Goal: Task Accomplishment & Management: Use online tool/utility

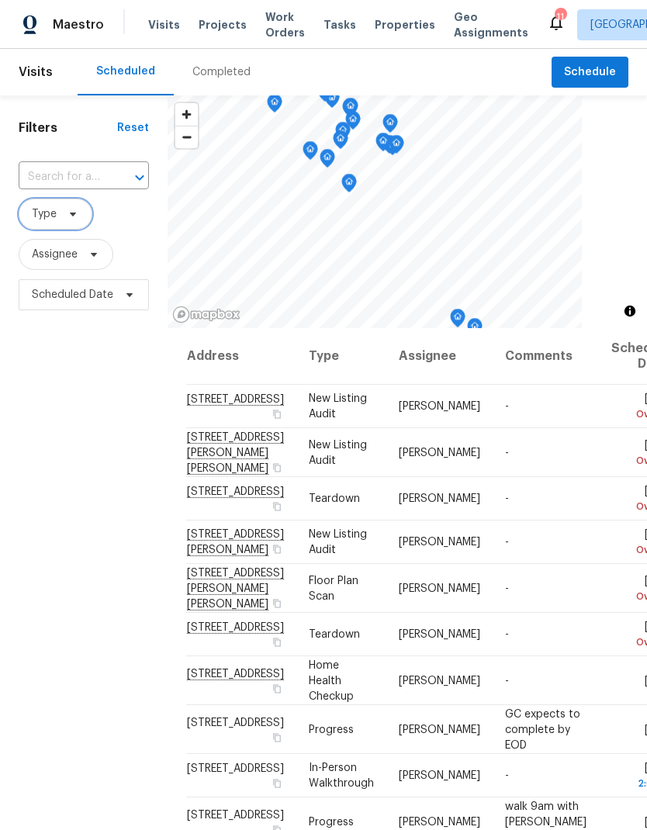
click at [68, 210] on icon at bounding box center [73, 214] width 12 height 12
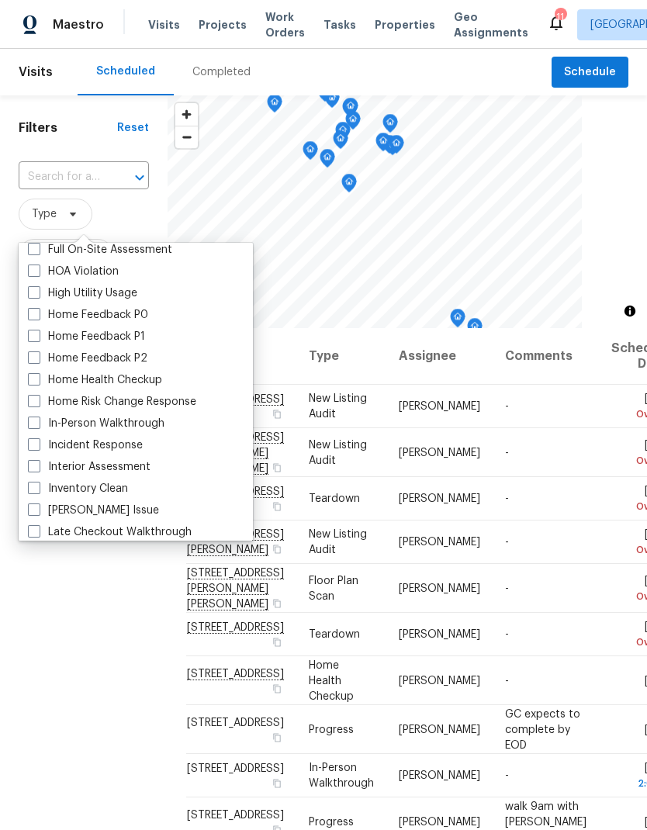
scroll to position [441, 0]
click at [31, 422] on span at bounding box center [34, 423] width 12 height 12
click at [31, 422] on input "In-Person Walkthrough" at bounding box center [33, 422] width 10 height 10
checkbox input "true"
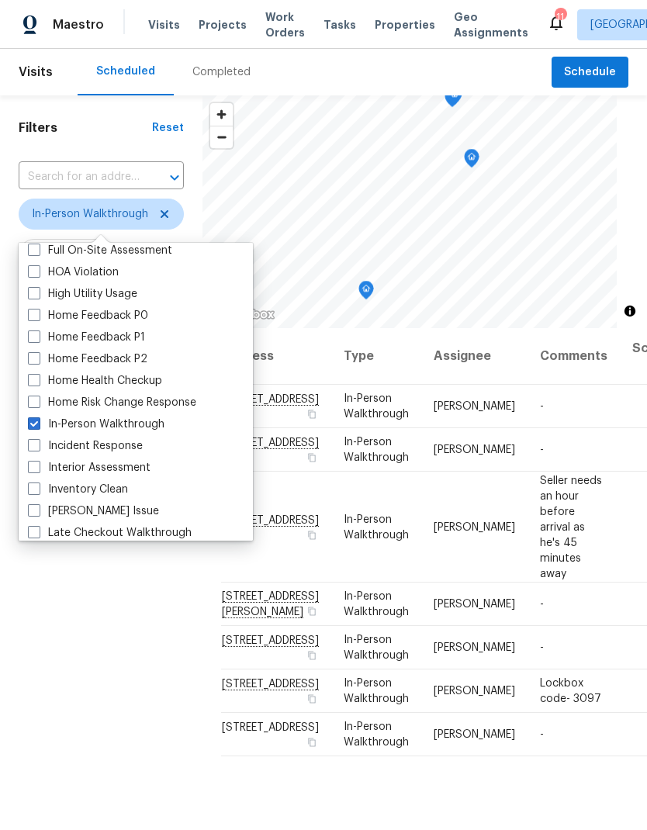
click at [123, 739] on div "Filters Reset ​ In-Person Walkthrough Assignee Scheduled Date" at bounding box center [101, 543] width 202 height 897
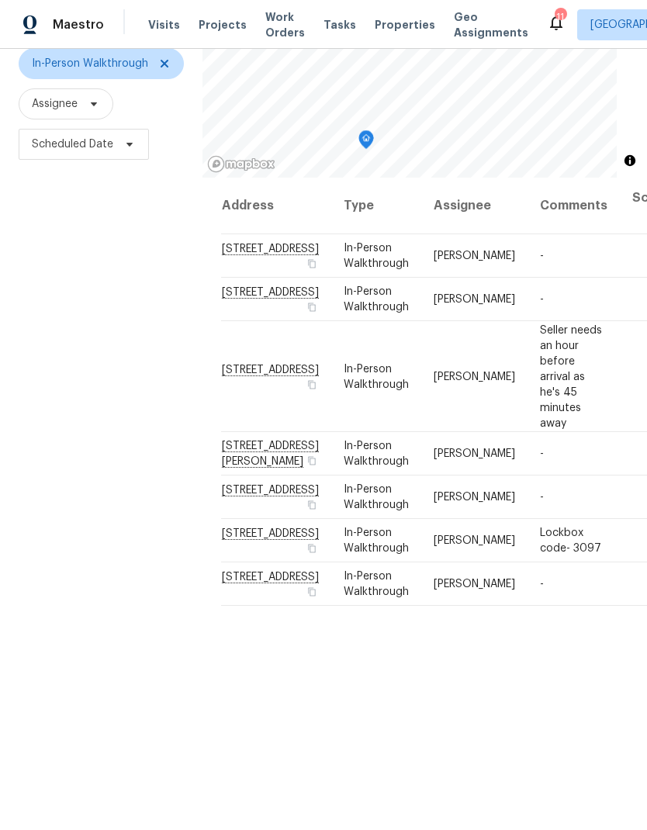
scroll to position [150, 0]
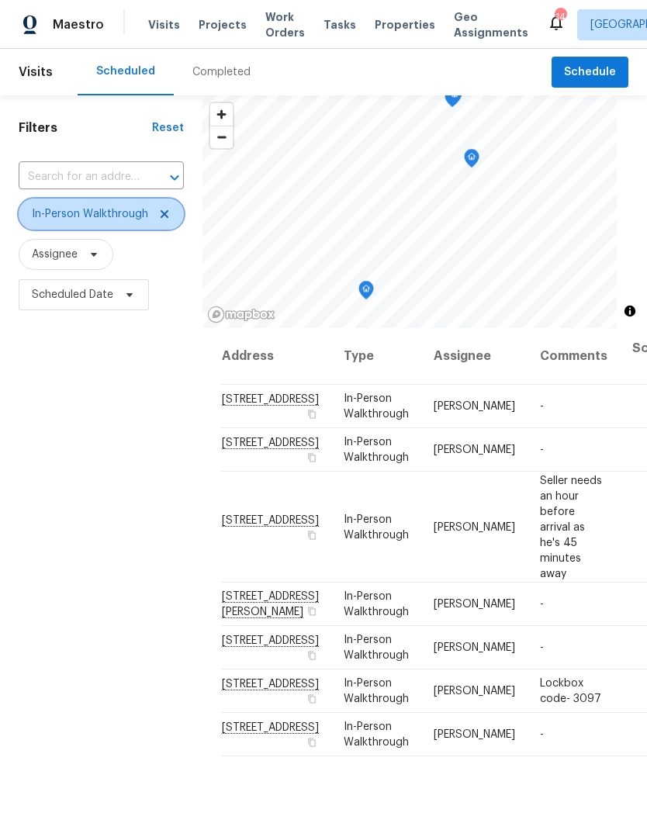
click at [164, 208] on icon at bounding box center [164, 214] width 12 height 12
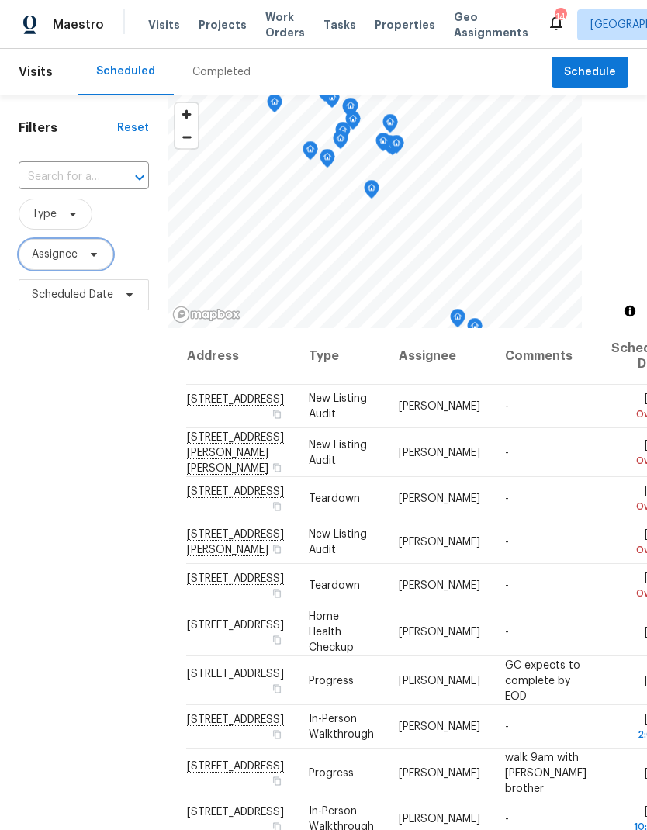
click at [86, 251] on span at bounding box center [91, 254] width 17 height 12
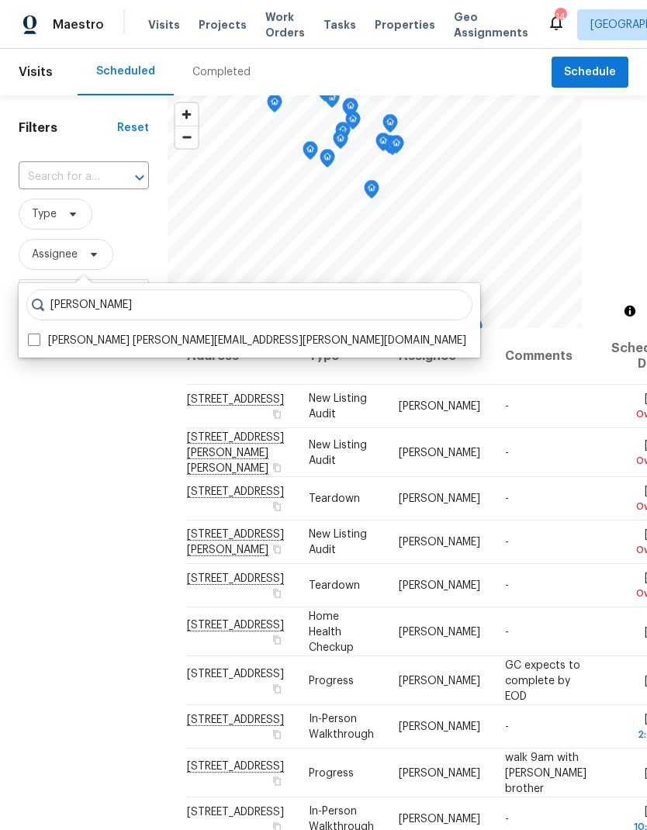
type input "[PERSON_NAME]"
click at [39, 345] on span at bounding box center [34, 340] width 12 height 12
click at [38, 343] on input "[PERSON_NAME] [PERSON_NAME][EMAIL_ADDRESS][PERSON_NAME][DOMAIN_NAME]" at bounding box center [33, 338] width 10 height 10
checkbox input "true"
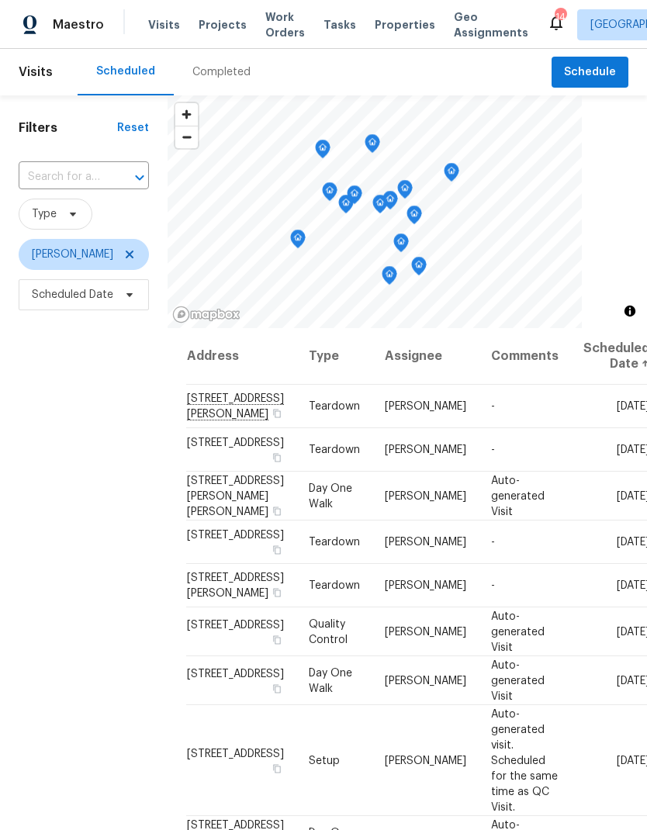
scroll to position [-1, 0]
click at [228, 74] on div "Completed" at bounding box center [221, 72] width 58 height 16
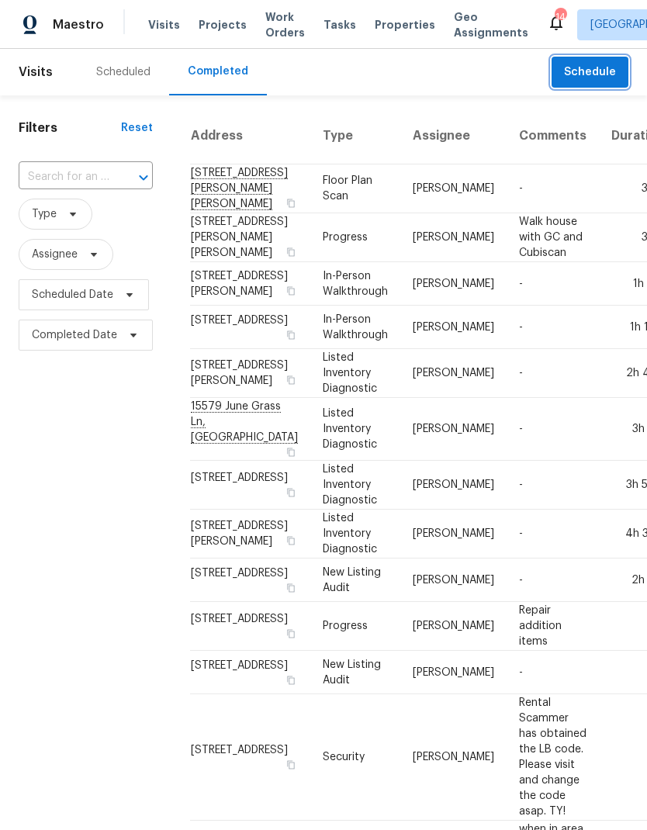
click at [589, 69] on span "Schedule" at bounding box center [590, 72] width 52 height 19
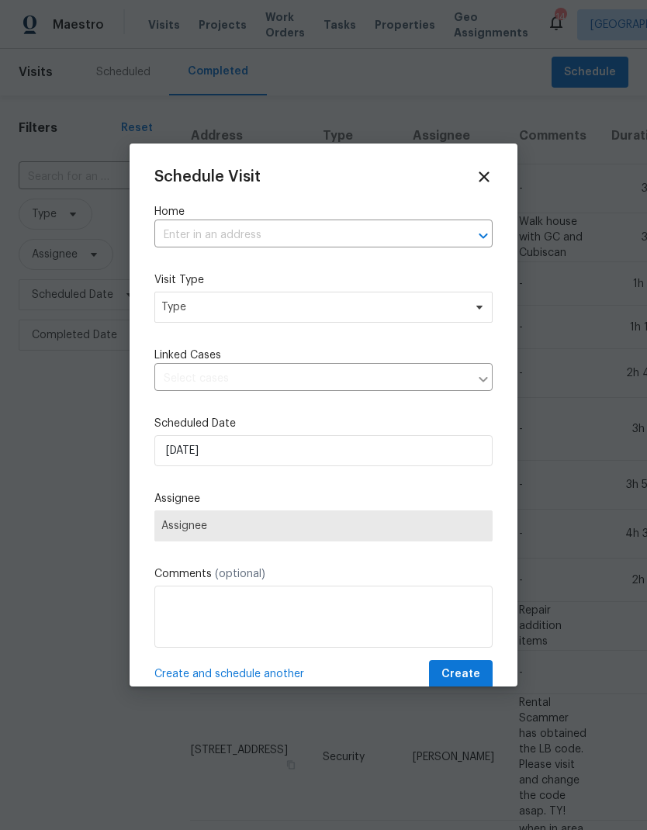
click at [255, 232] on input "text" at bounding box center [301, 235] width 295 height 24
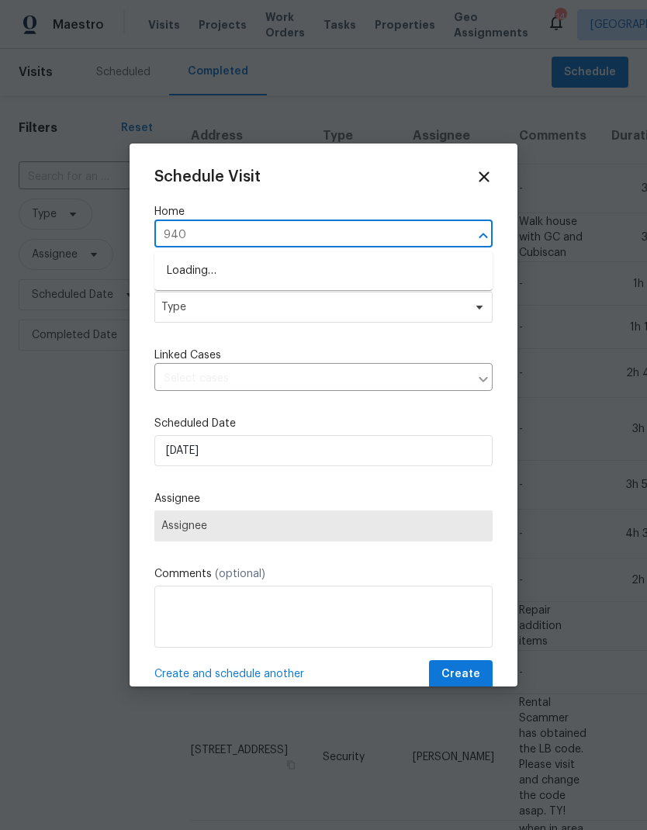
type input "9405"
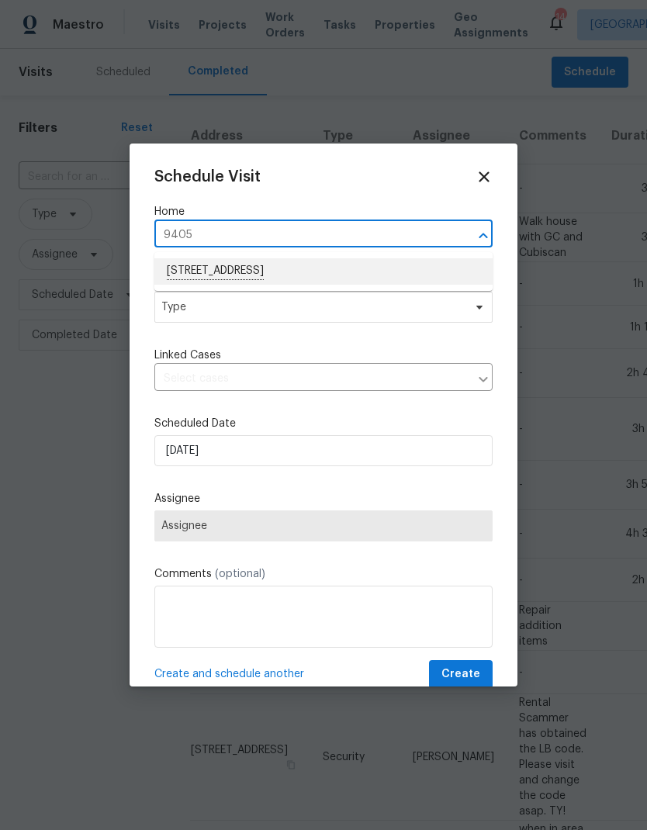
click at [342, 265] on li "[STREET_ADDRESS]" at bounding box center [323, 271] width 338 height 26
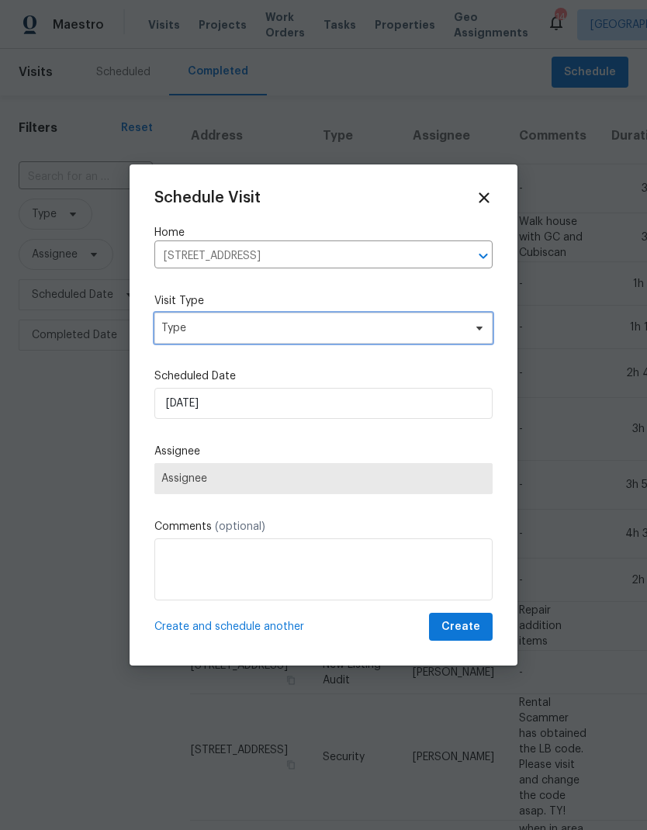
click at [325, 320] on span "Type" at bounding box center [312, 328] width 302 height 16
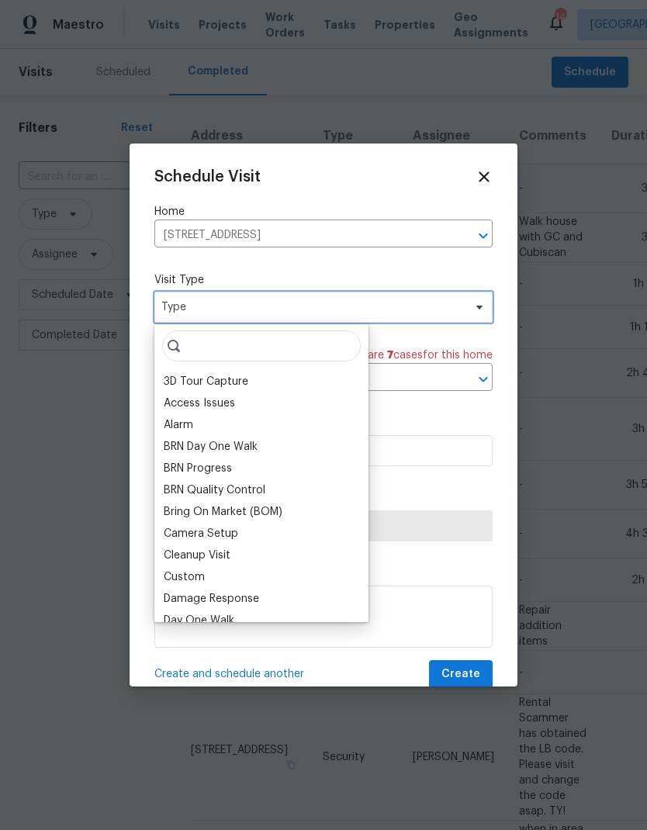
click at [345, 323] on span "Type" at bounding box center [323, 307] width 338 height 31
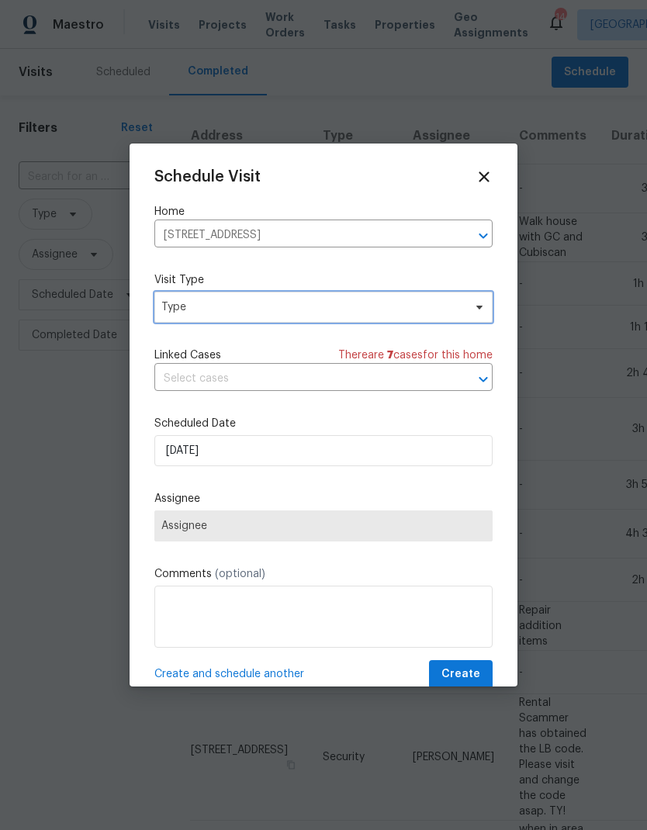
click at [337, 309] on span "Type" at bounding box center [312, 307] width 302 height 16
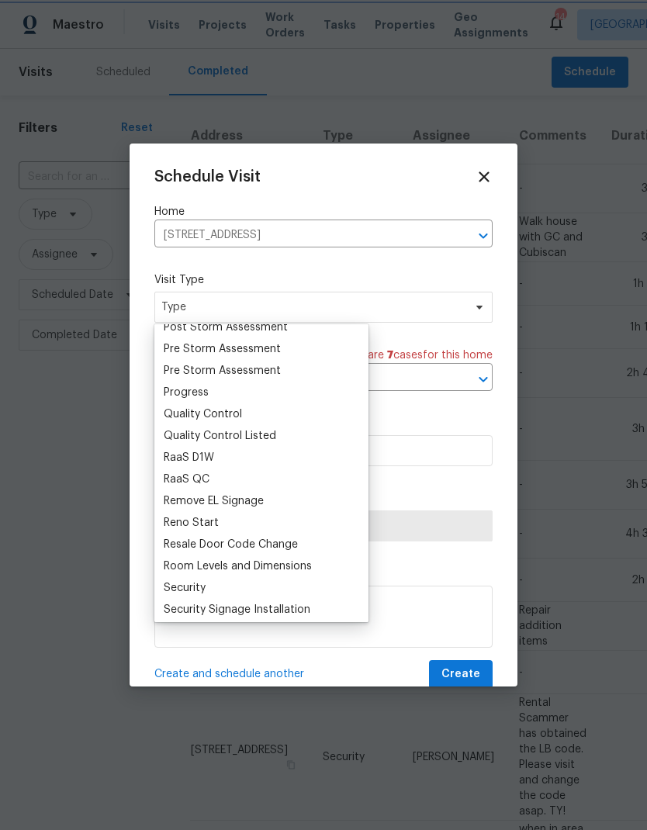
scroll to position [969, 0]
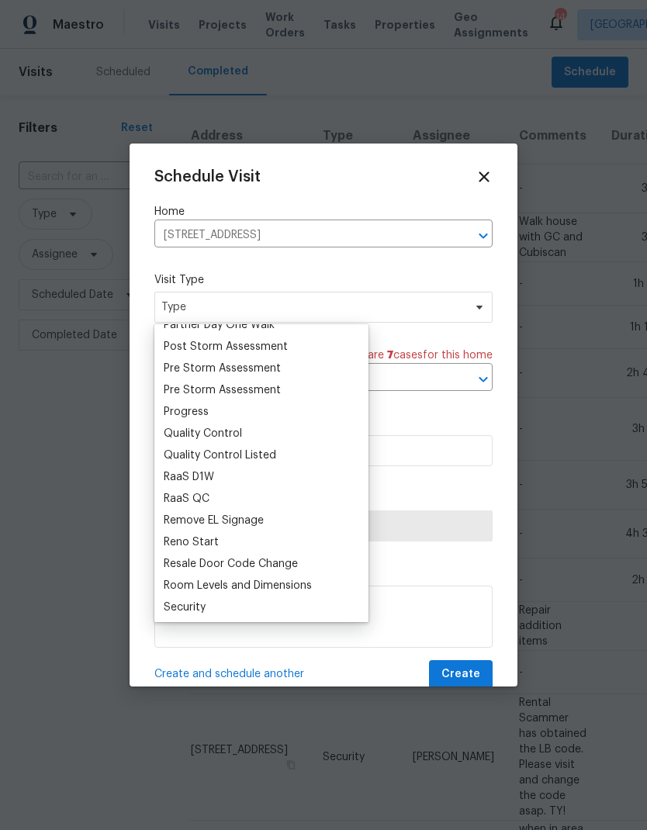
click at [195, 417] on div "Progress" at bounding box center [186, 412] width 45 height 16
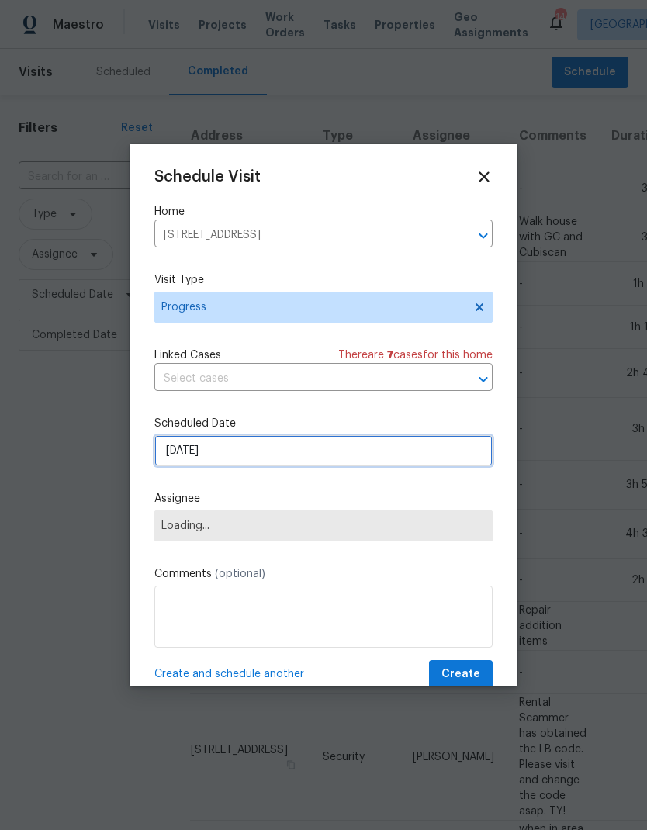
click at [302, 452] on input "[DATE]" at bounding box center [323, 450] width 338 height 31
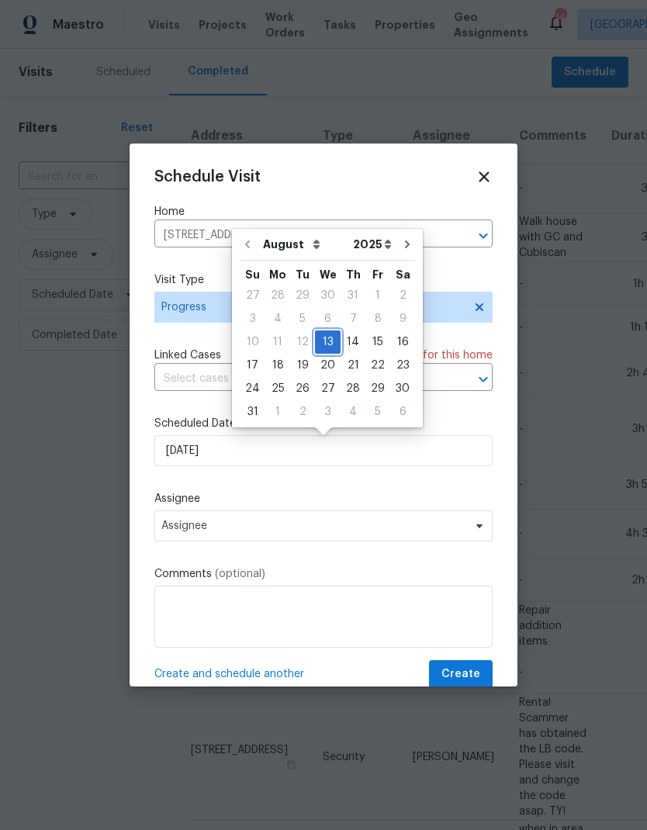
click at [328, 339] on div "13" at bounding box center [328, 342] width 26 height 22
click at [476, 674] on span "Create" at bounding box center [460, 674] width 39 height 19
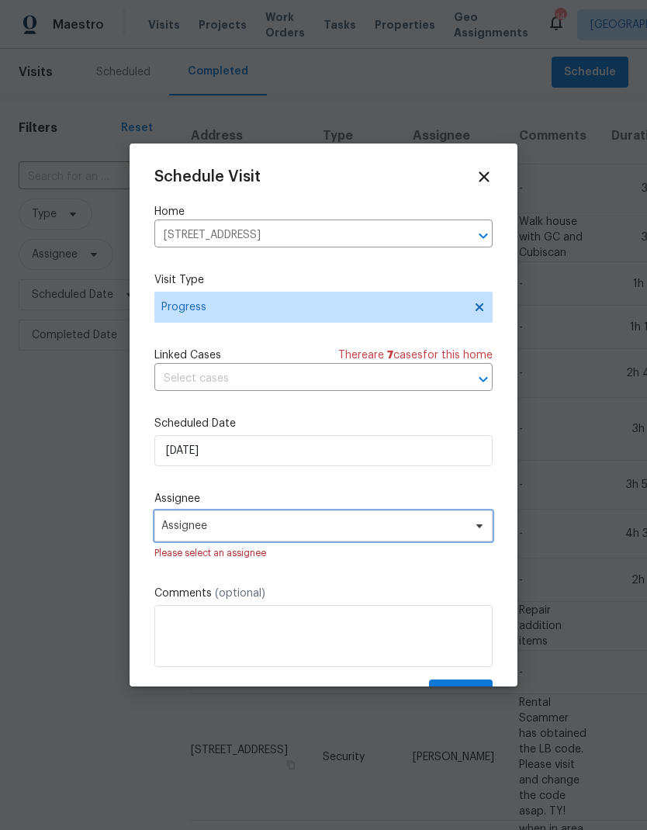
click at [389, 542] on span "Assignee" at bounding box center [323, 525] width 338 height 31
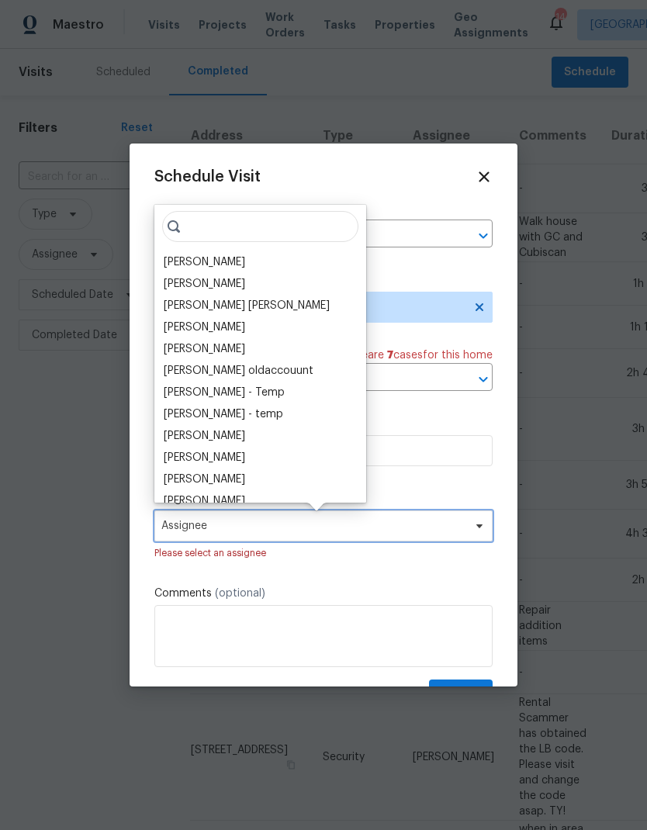
click at [400, 526] on span "Assignee" at bounding box center [313, 526] width 304 height 12
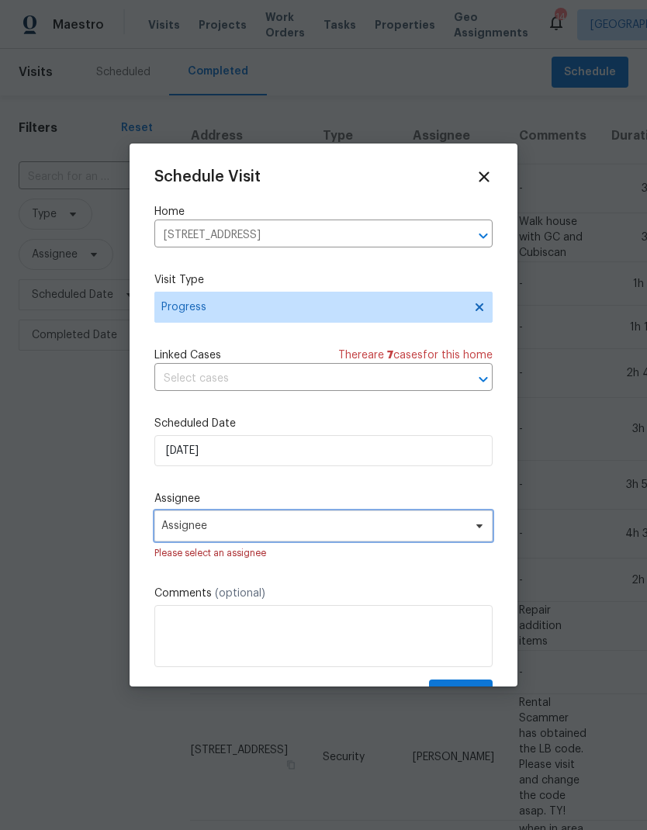
click at [326, 542] on span "Assignee" at bounding box center [323, 525] width 338 height 31
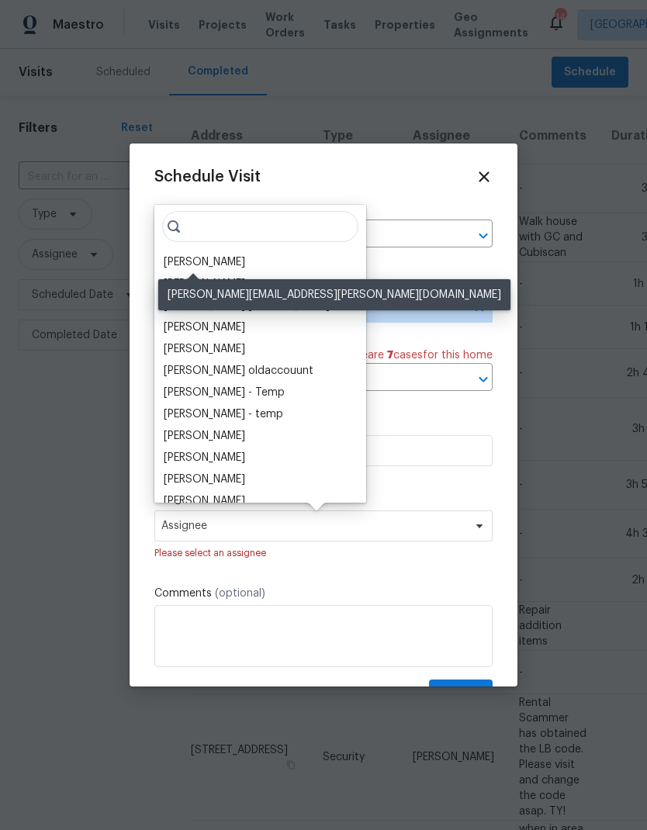
click at [199, 265] on div "[PERSON_NAME]" at bounding box center [204, 262] width 81 height 16
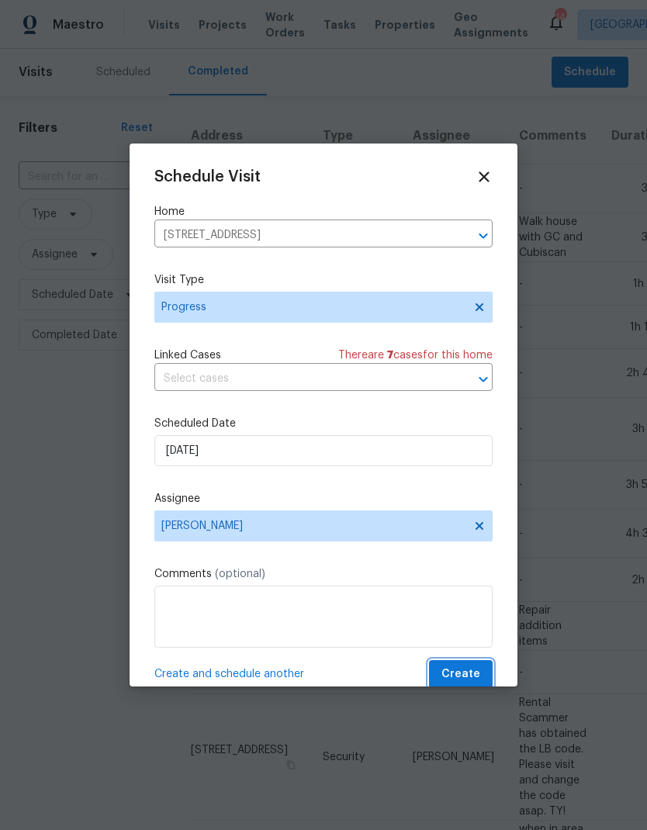
click at [479, 676] on span "Create" at bounding box center [460, 674] width 39 height 19
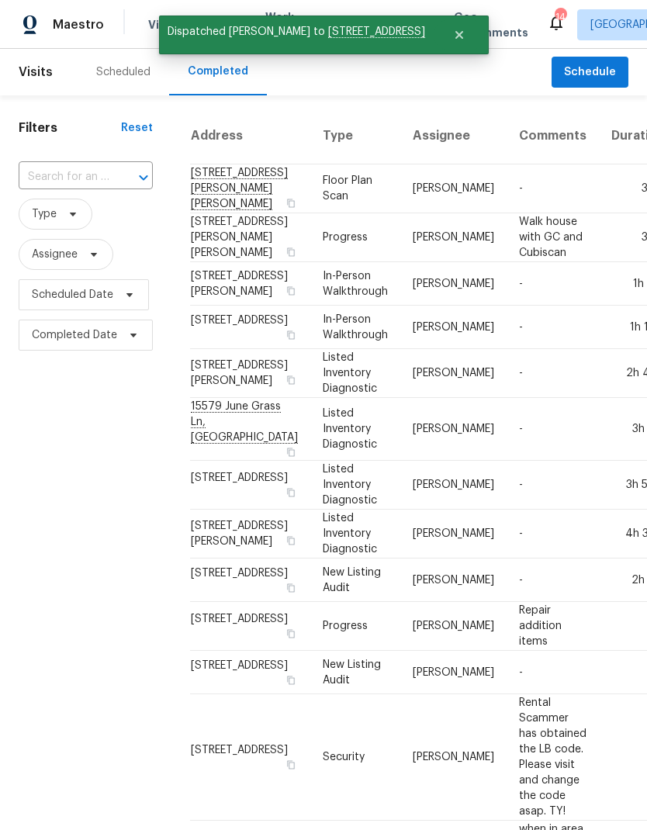
click at [127, 71] on div "Scheduled" at bounding box center [123, 72] width 54 height 16
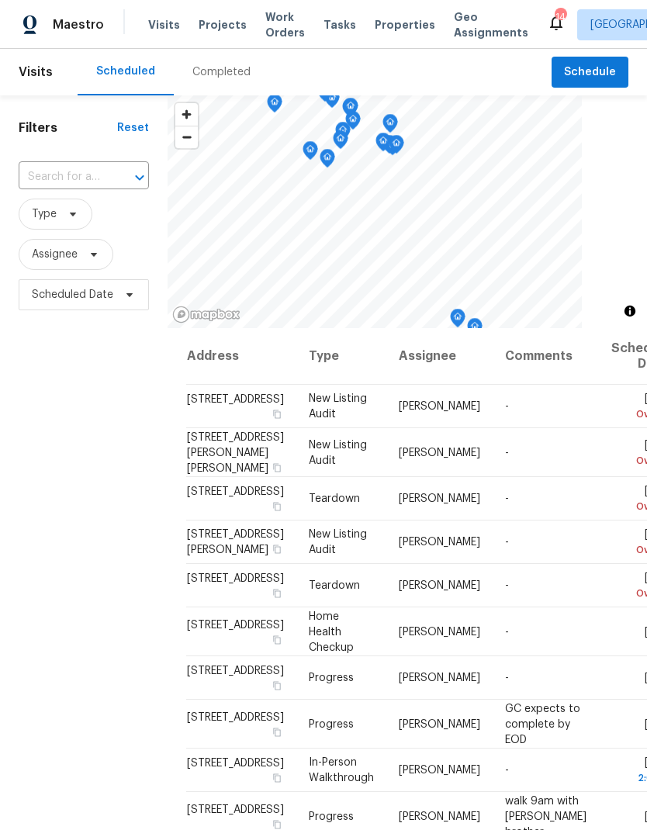
click at [102, 176] on input "text" at bounding box center [62, 177] width 87 height 24
type input "9405"
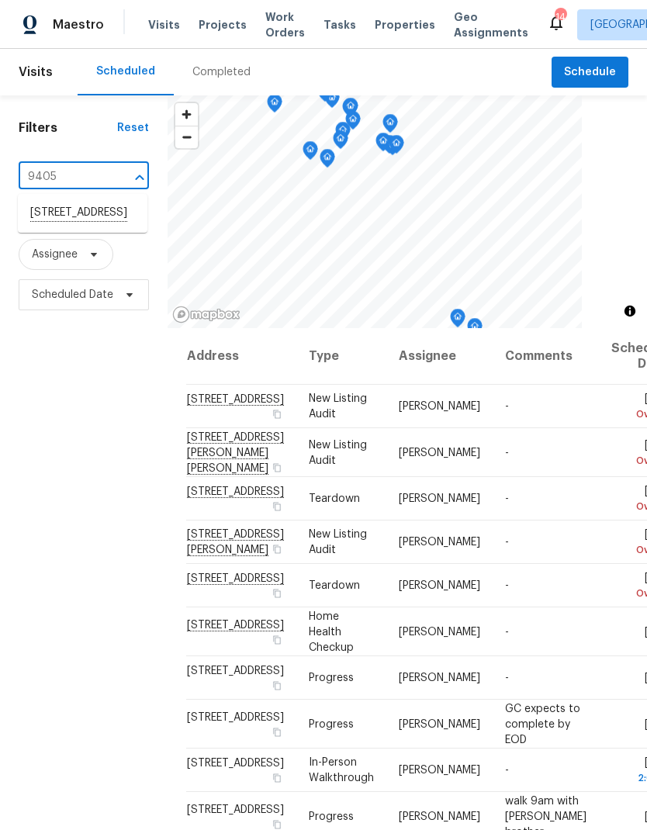
click at [102, 227] on li "[STREET_ADDRESS]" at bounding box center [83, 213] width 130 height 26
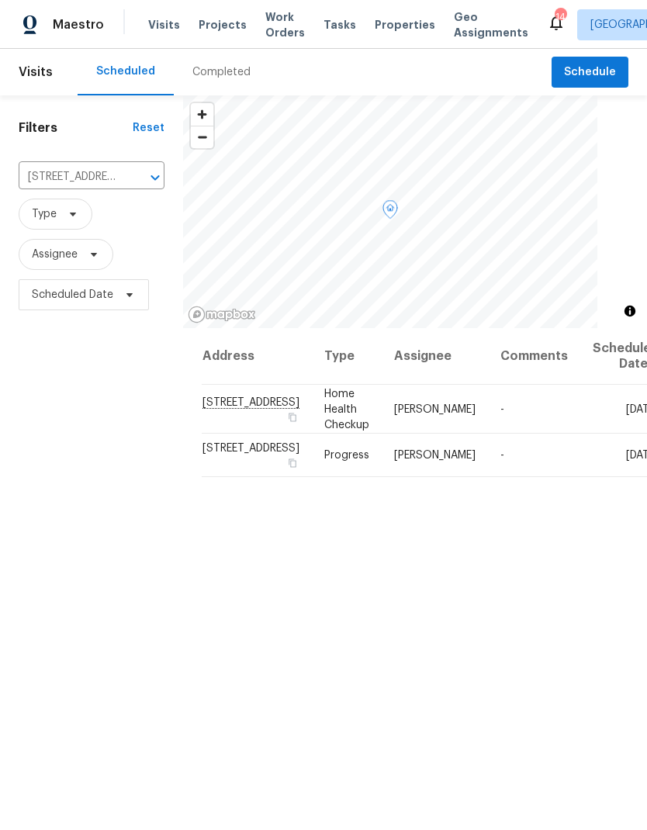
click at [0, 0] on icon at bounding box center [0, 0] width 0 height 0
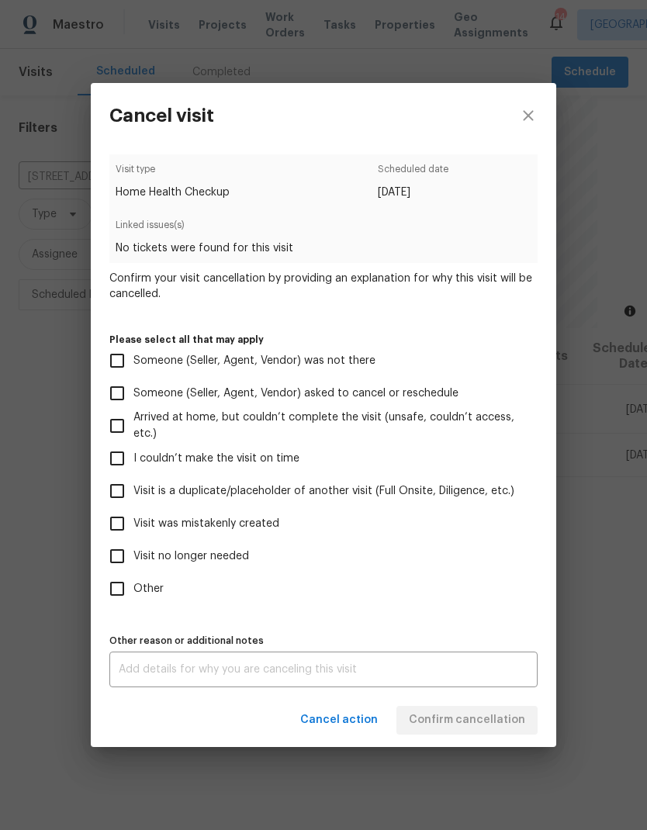
click at [124, 557] on input "Visit no longer needed" at bounding box center [117, 556] width 33 height 33
checkbox input "true"
click at [118, 597] on input "Other" at bounding box center [117, 589] width 33 height 33
checkbox input "true"
click at [340, 665] on div "x Other reason or additional notes" at bounding box center [323, 670] width 428 height 36
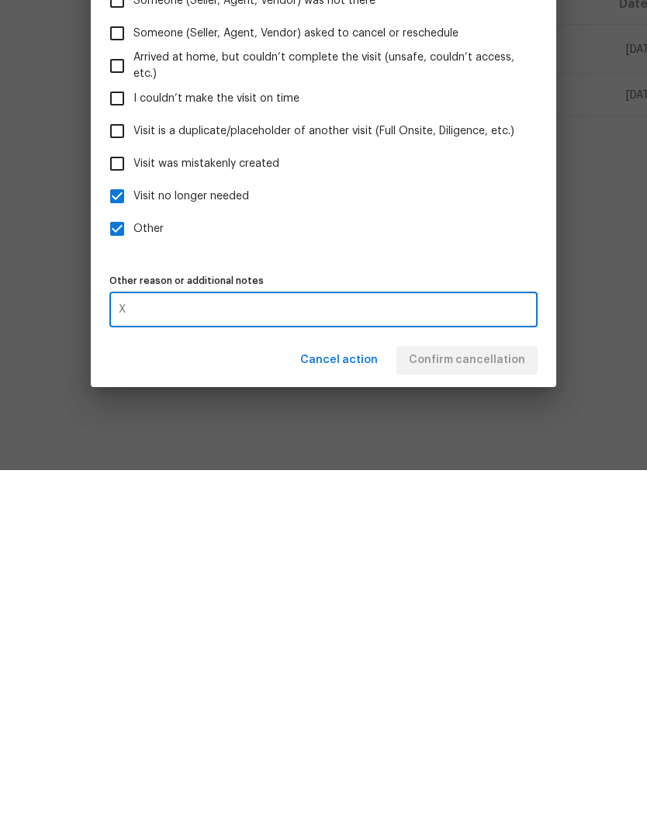
scroll to position [62, 0]
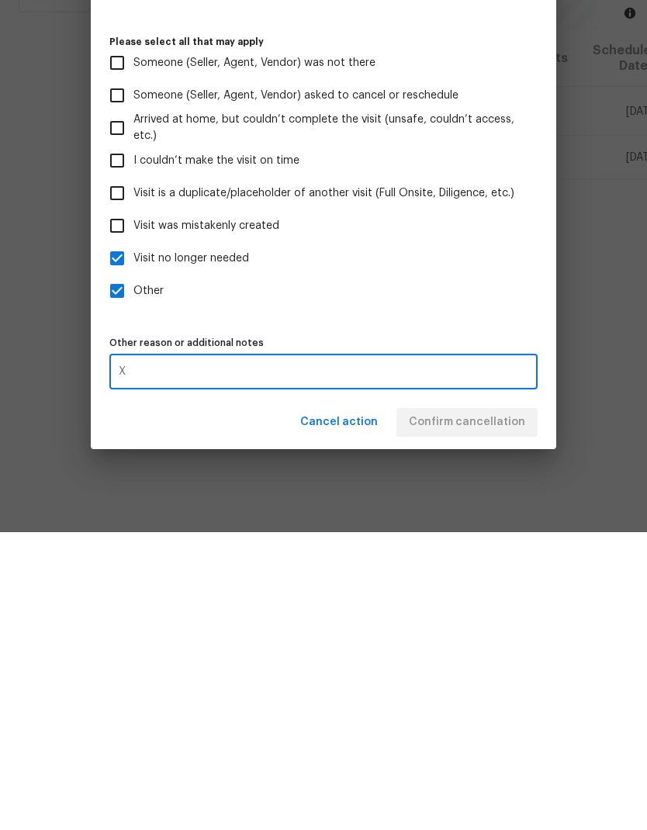
type textarea "X"
click at [440, 573] on label "Other" at bounding box center [313, 589] width 424 height 33
click at [133, 573] on input "Other" at bounding box center [117, 589] width 33 height 33
checkbox input "false"
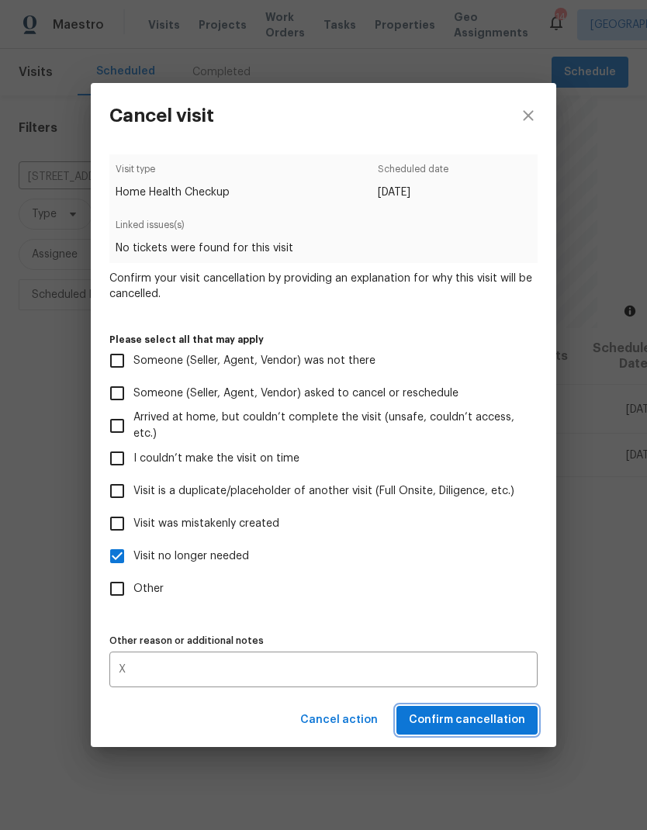
click at [468, 729] on span "Confirm cancellation" at bounding box center [467, 720] width 116 height 19
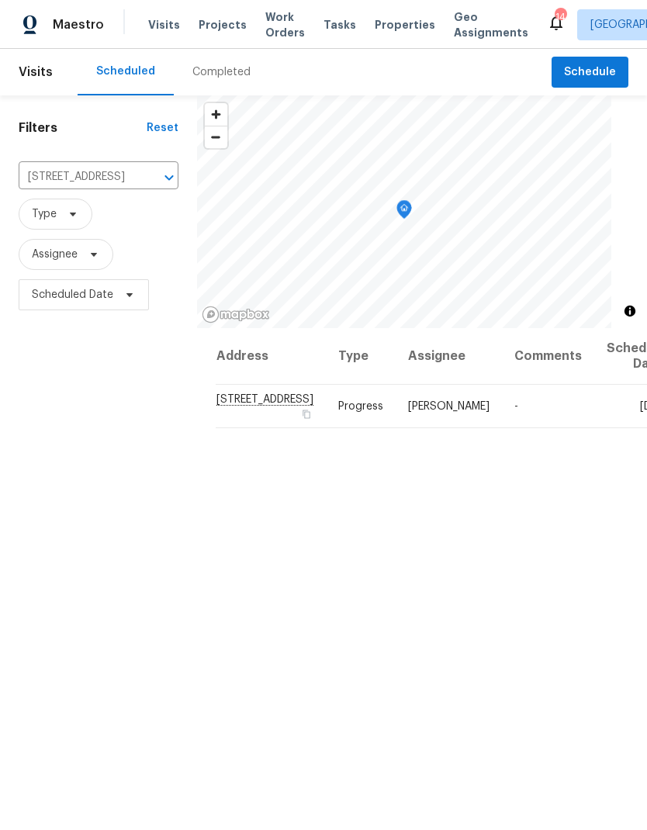
click at [110, 168] on input "[STREET_ADDRESS]" at bounding box center [77, 177] width 116 height 24
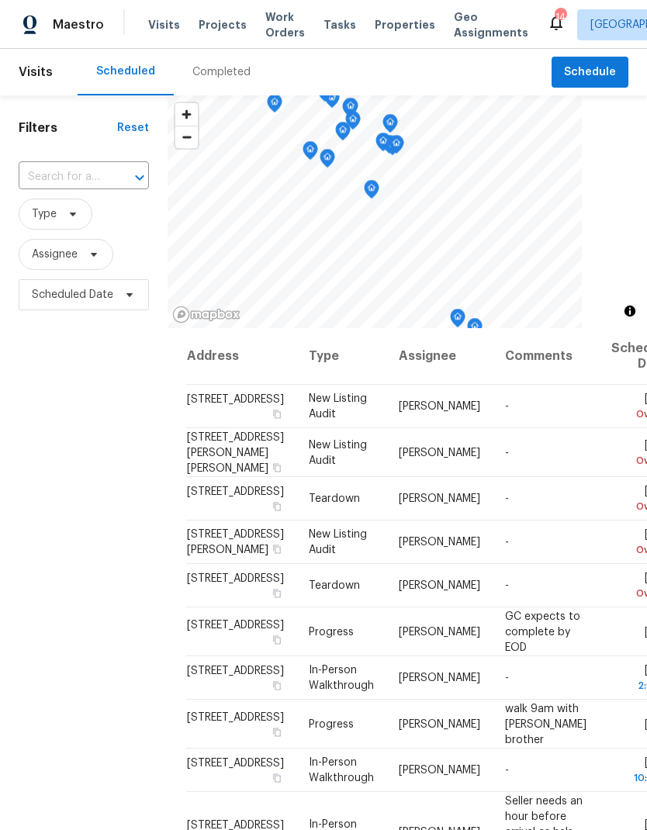
click at [100, 182] on input "text" at bounding box center [62, 177] width 87 height 24
type input "3802"
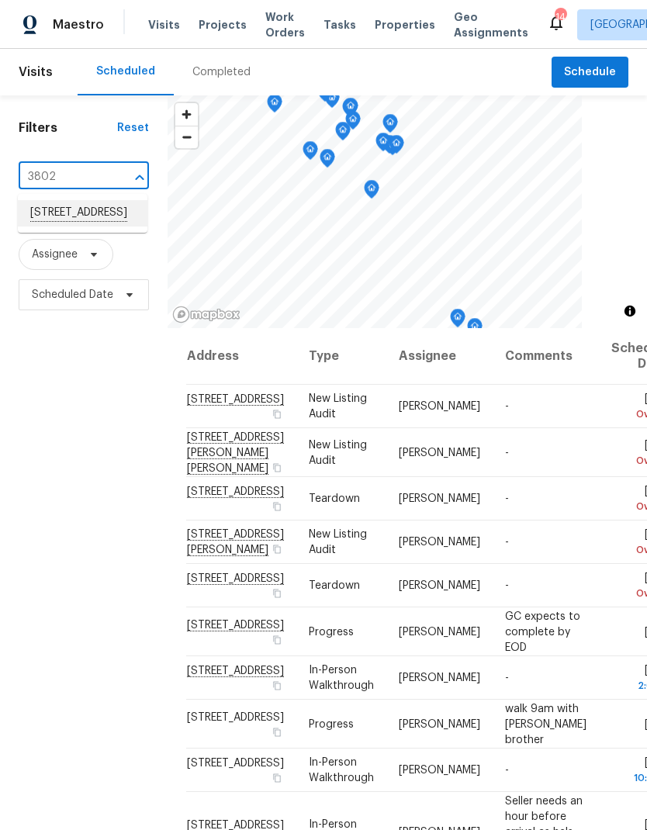
click at [91, 223] on li "[STREET_ADDRESS]" at bounding box center [83, 213] width 130 height 26
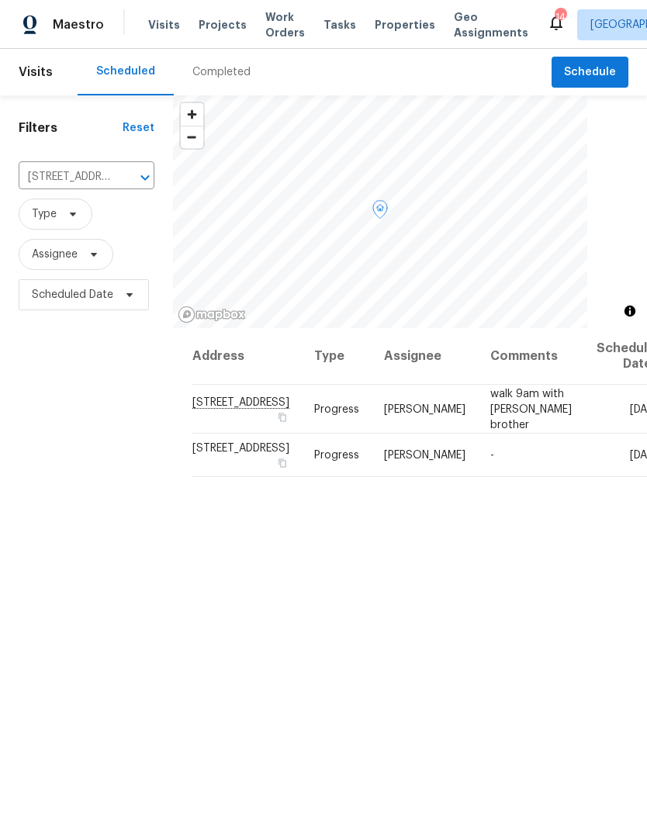
click at [0, 0] on icon at bounding box center [0, 0] width 0 height 0
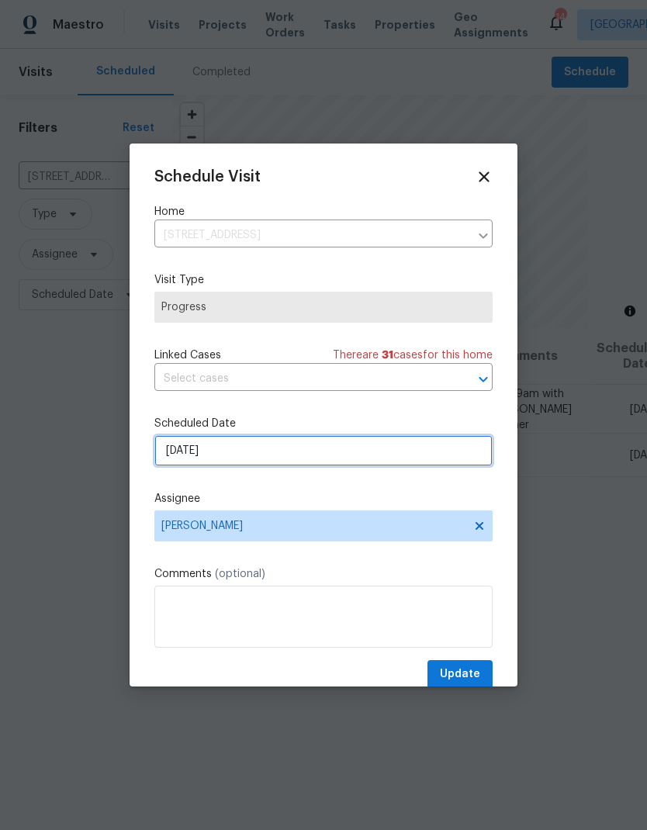
click at [266, 454] on input "[DATE]" at bounding box center [323, 450] width 338 height 31
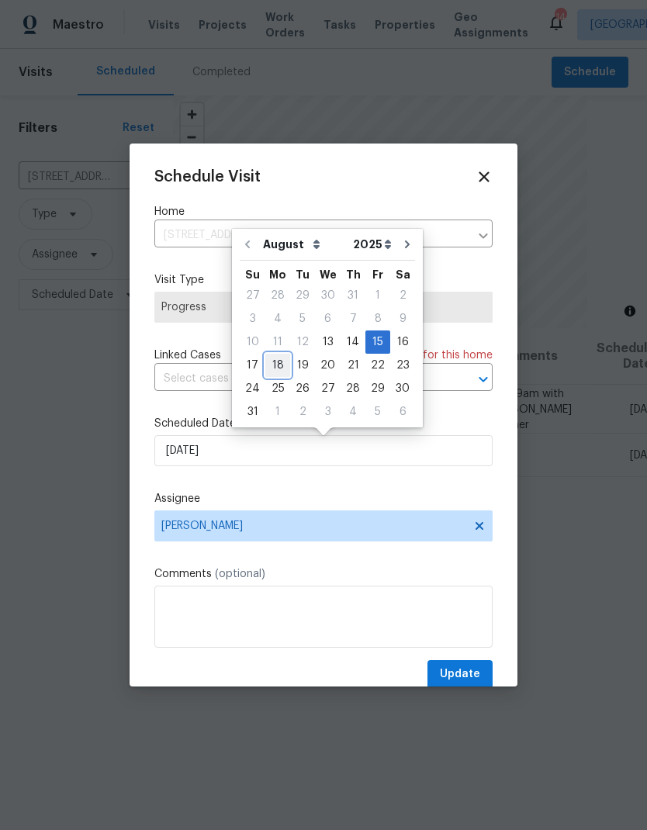
click at [275, 360] on div "18" at bounding box center [277, 366] width 25 height 22
type input "[DATE]"
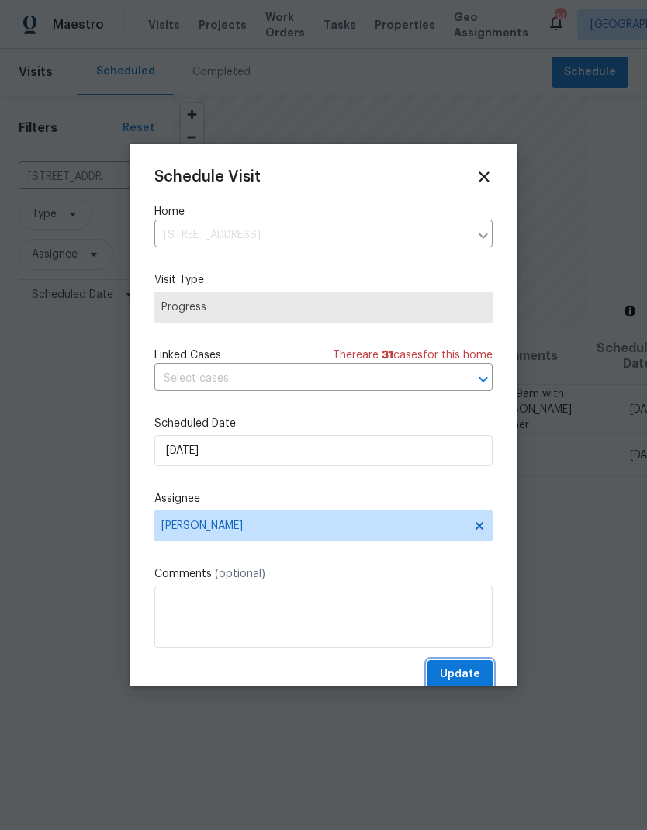
click at [462, 678] on span "Update" at bounding box center [460, 674] width 40 height 19
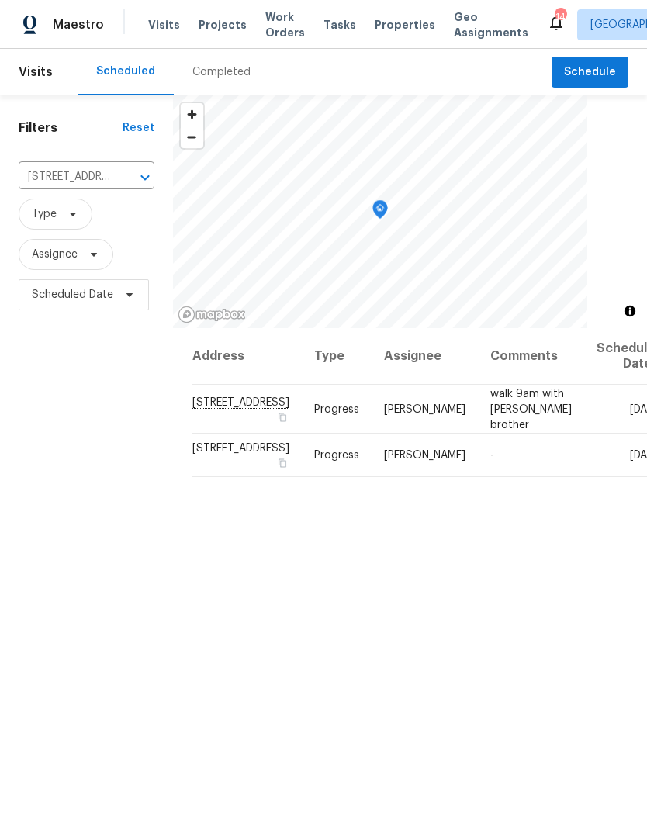
click at [120, 167] on button "Clear" at bounding box center [125, 178] width 22 height 22
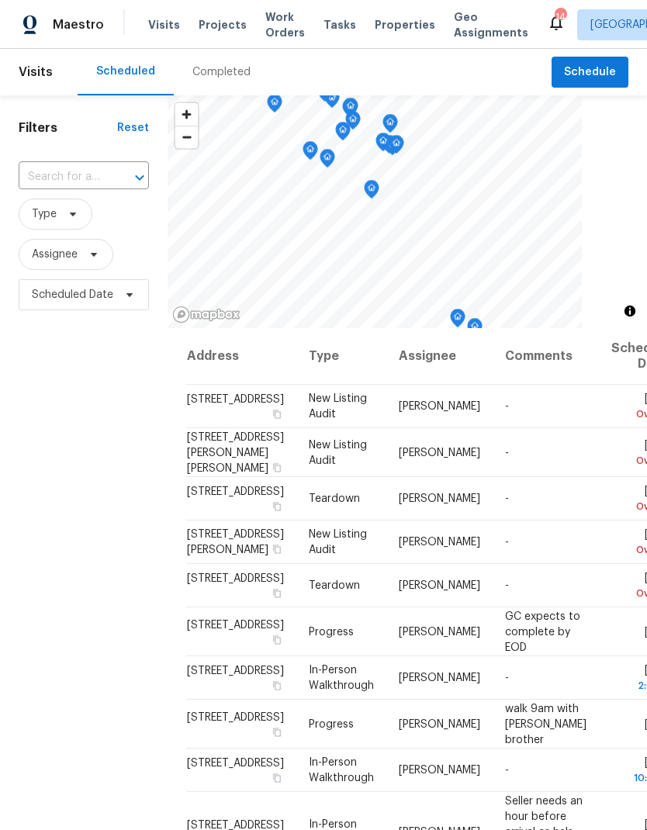
click at [105, 178] on input "text" at bounding box center [62, 177] width 87 height 24
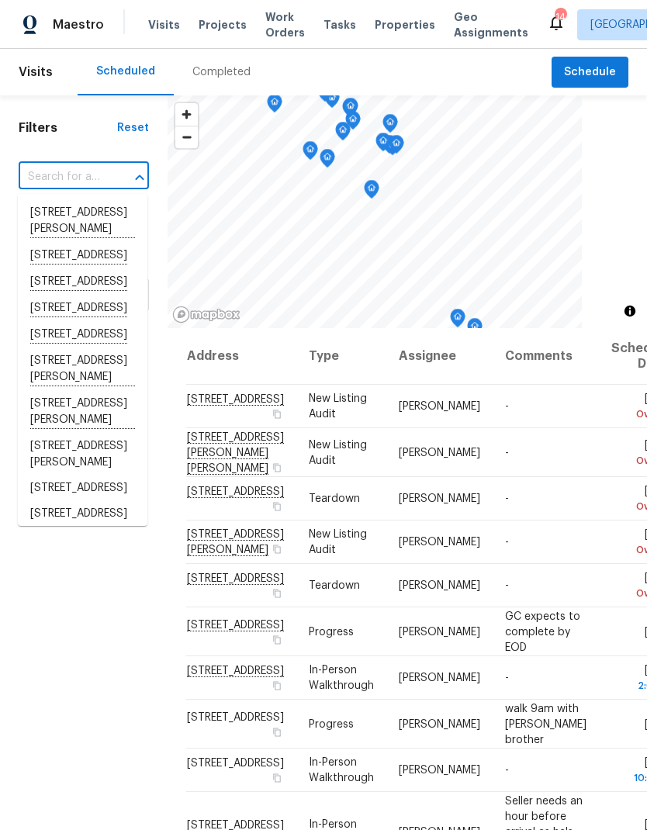
click at [207, 29] on span "Projects" at bounding box center [223, 25] width 48 height 16
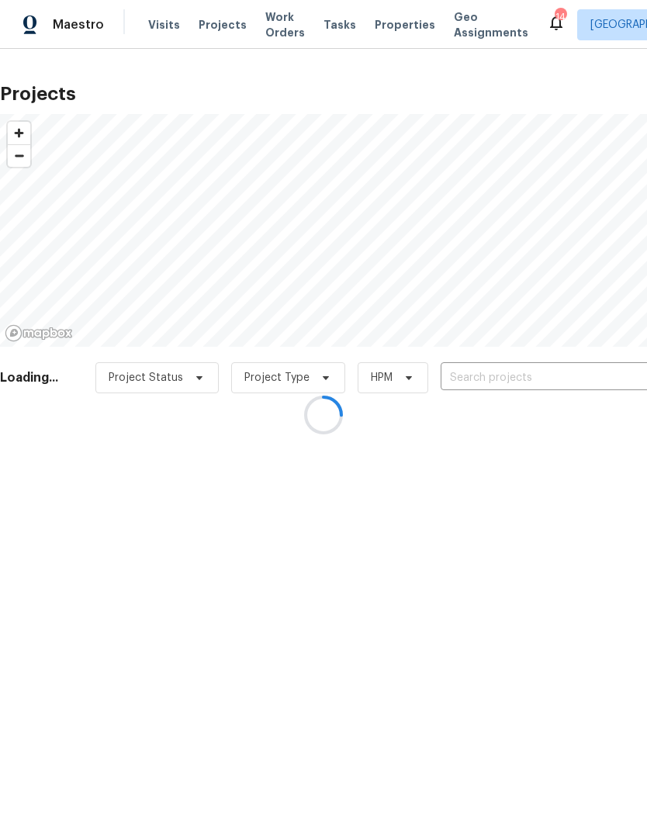
click at [384, 28] on div at bounding box center [323, 415] width 647 height 830
click at [372, 27] on div at bounding box center [323, 415] width 647 height 830
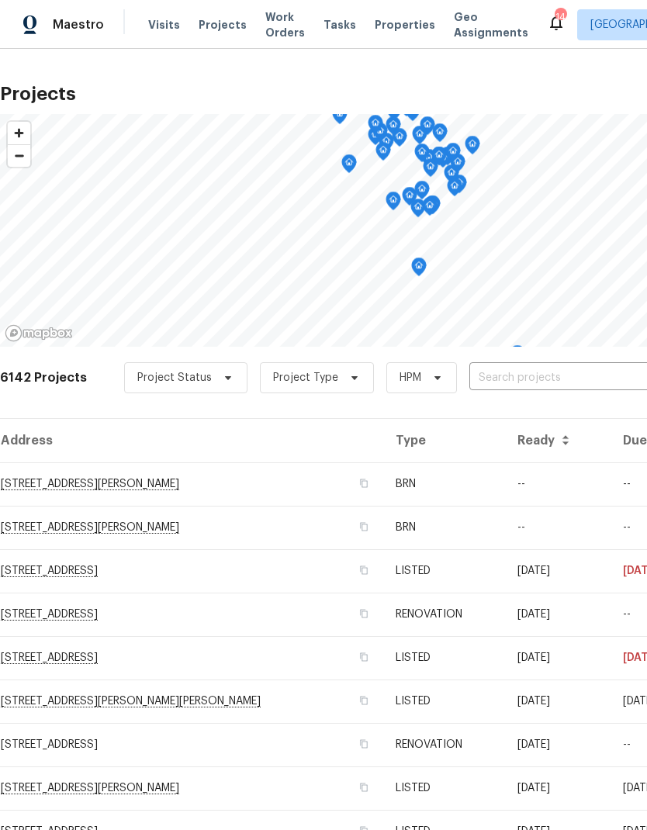
click at [275, 25] on span "Work Orders" at bounding box center [285, 24] width 40 height 31
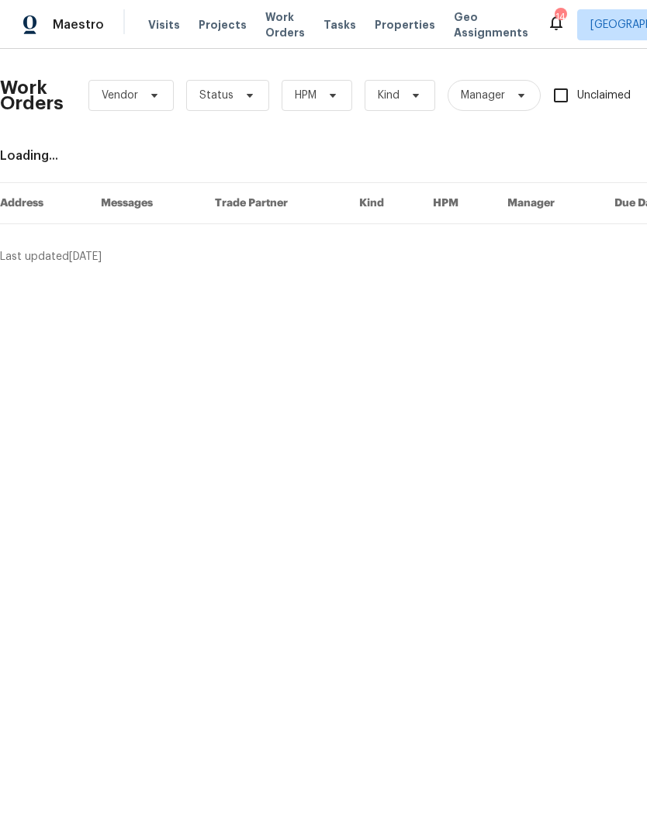
click at [207, 30] on span "Projects" at bounding box center [223, 25] width 48 height 16
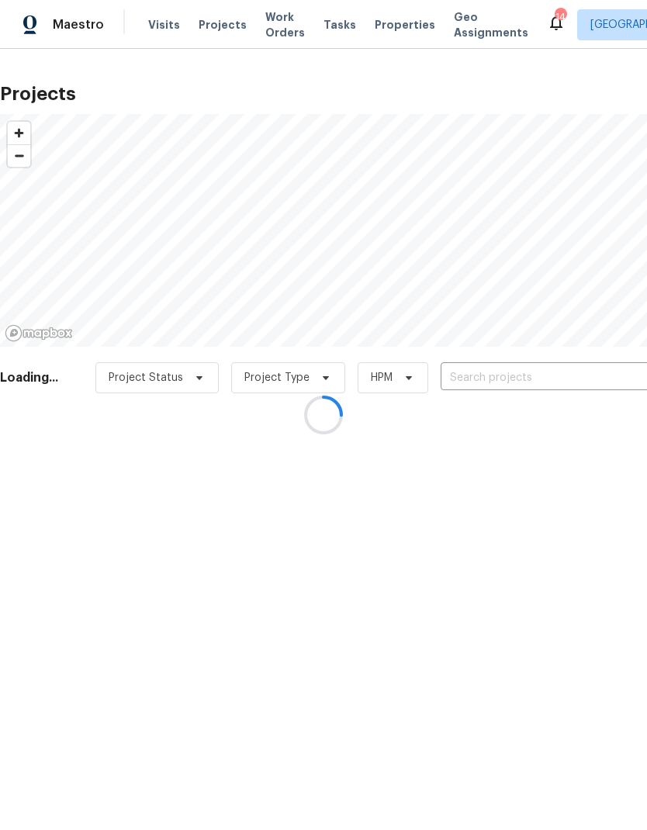
click at [500, 377] on div at bounding box center [323, 415] width 647 height 830
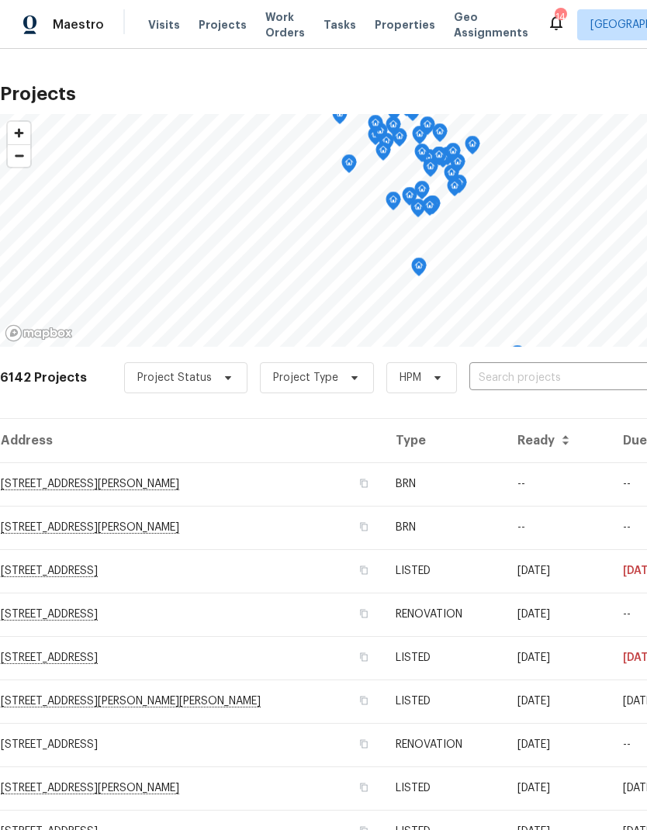
click at [513, 373] on input "text" at bounding box center [558, 378] width 178 height 24
type input "2016"
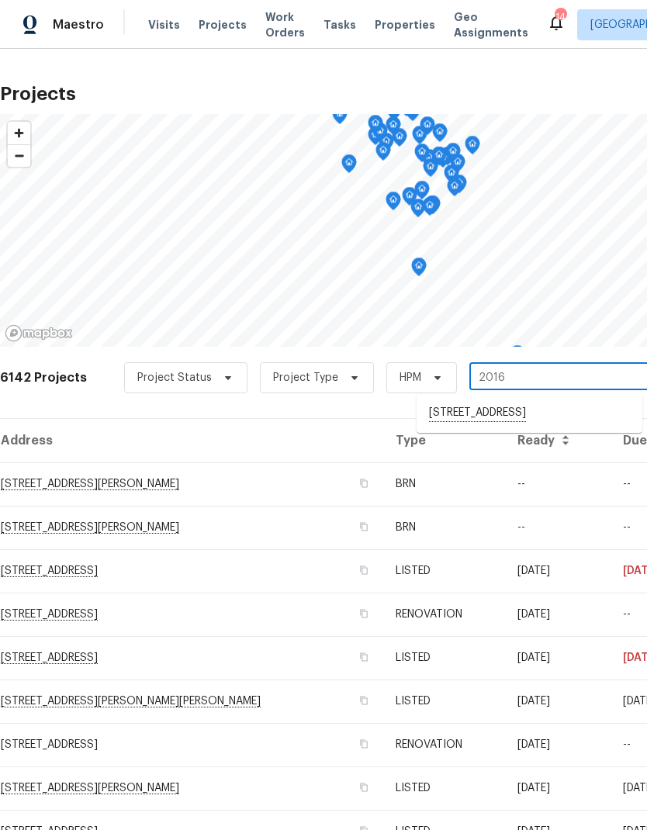
click at [501, 419] on li "[STREET_ADDRESS]" at bounding box center [530, 413] width 226 height 26
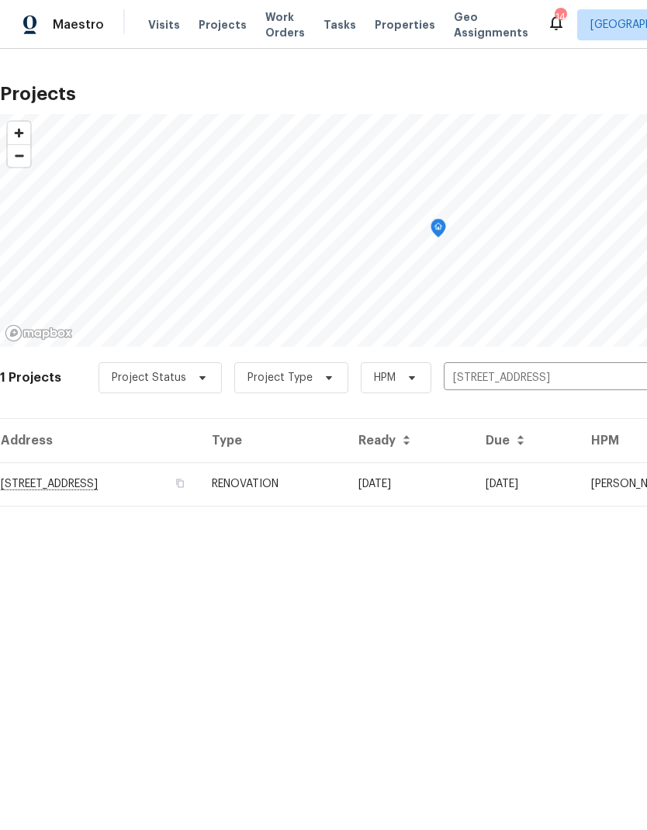
click at [99, 502] on td "[STREET_ADDRESS]" at bounding box center [99, 483] width 199 height 43
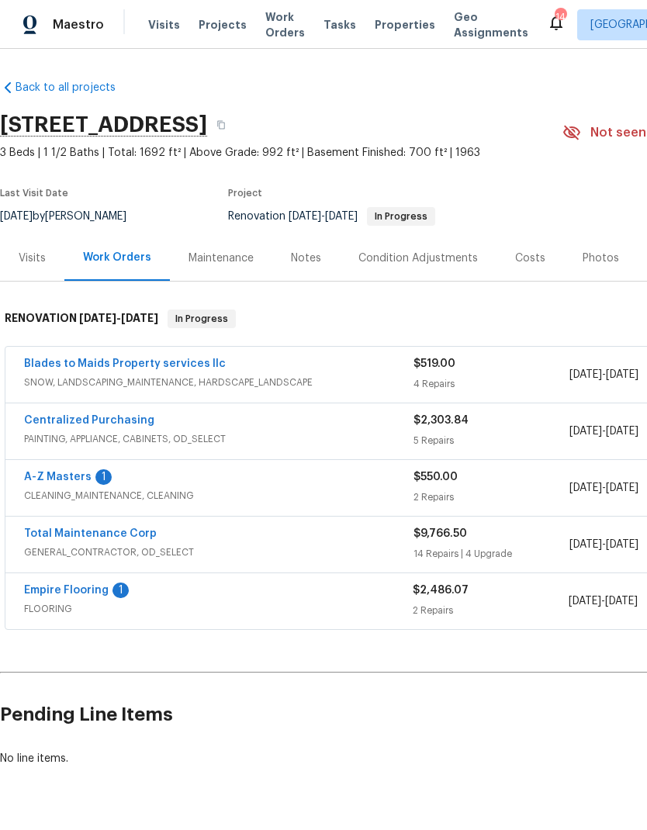
click at [81, 590] on link "Empire Flooring" at bounding box center [66, 590] width 85 height 11
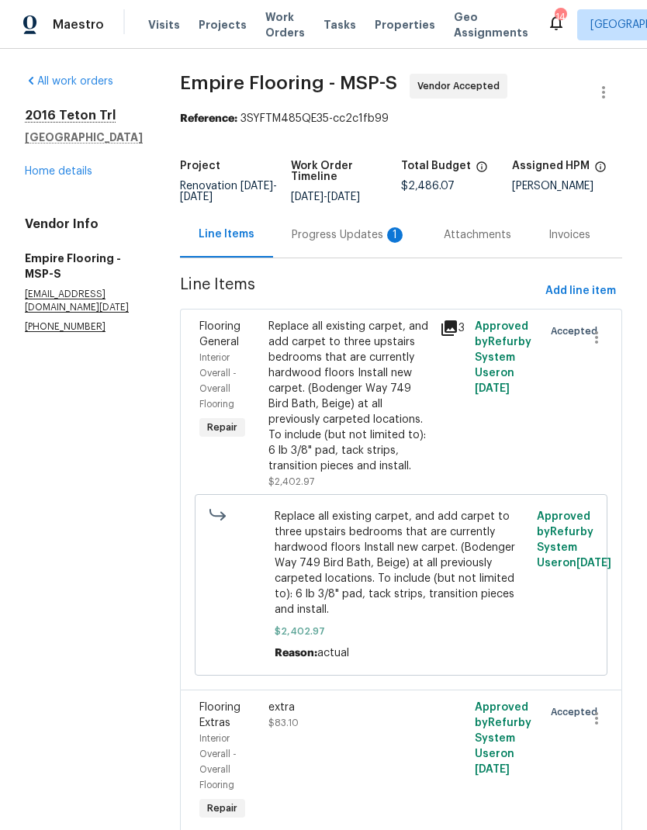
click at [344, 243] on div "Progress Updates 1" at bounding box center [349, 235] width 115 height 16
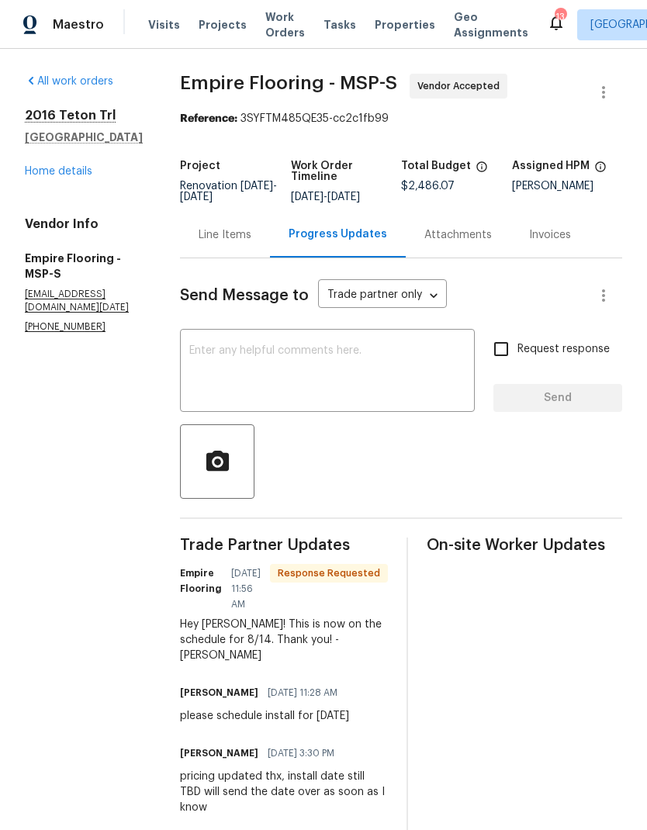
click at [239, 254] on div "Line Items" at bounding box center [225, 235] width 90 height 46
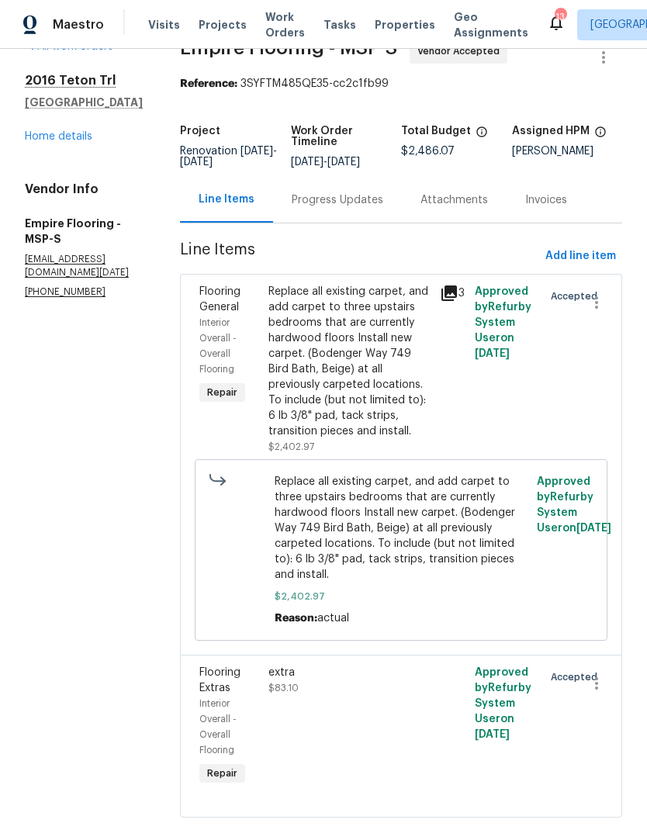
scroll to position [62, 0]
